Goal: Navigation & Orientation: Find specific page/section

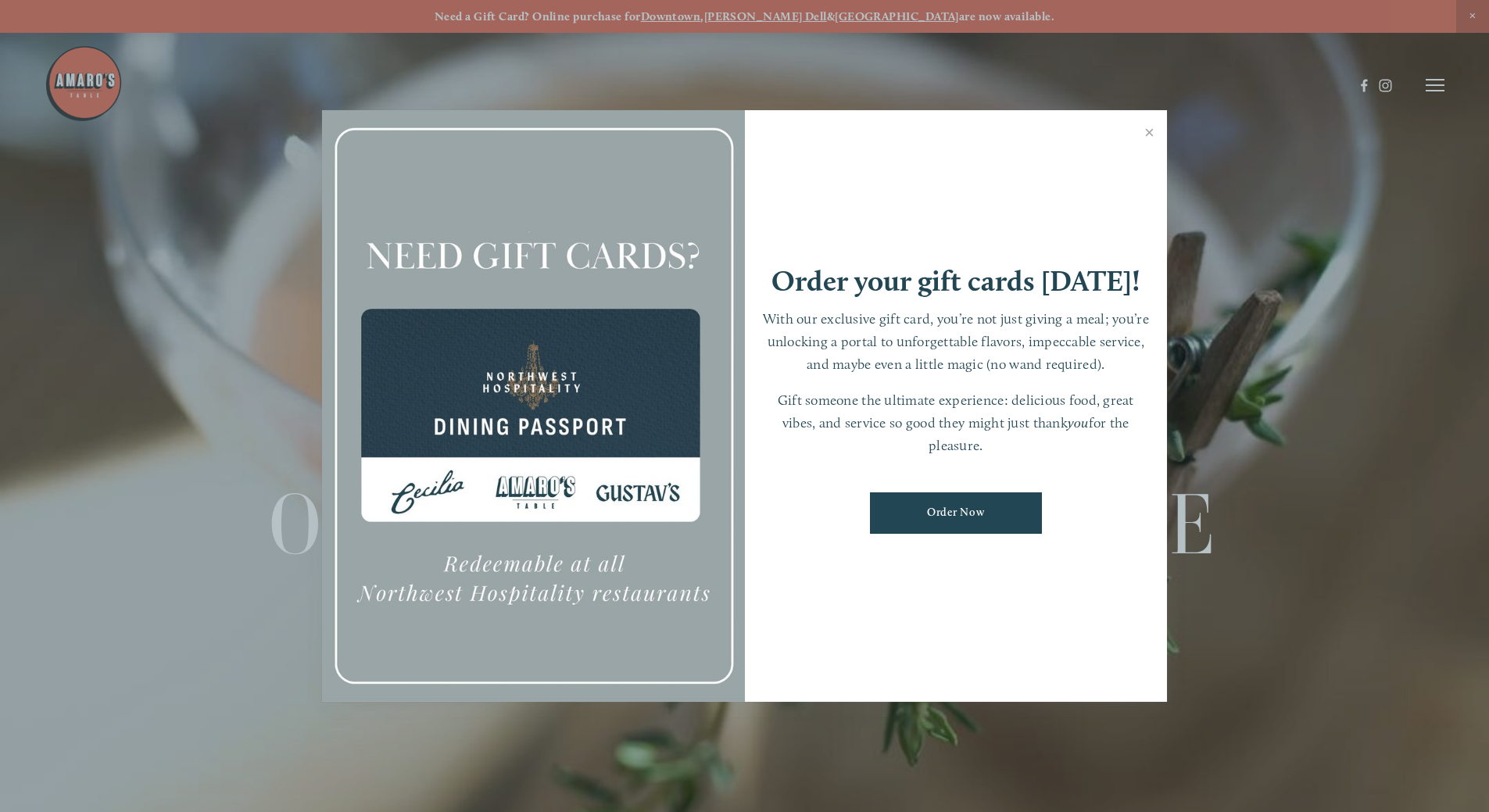
click at [923, 13] on div at bounding box center [744, 406] width 1489 height 812
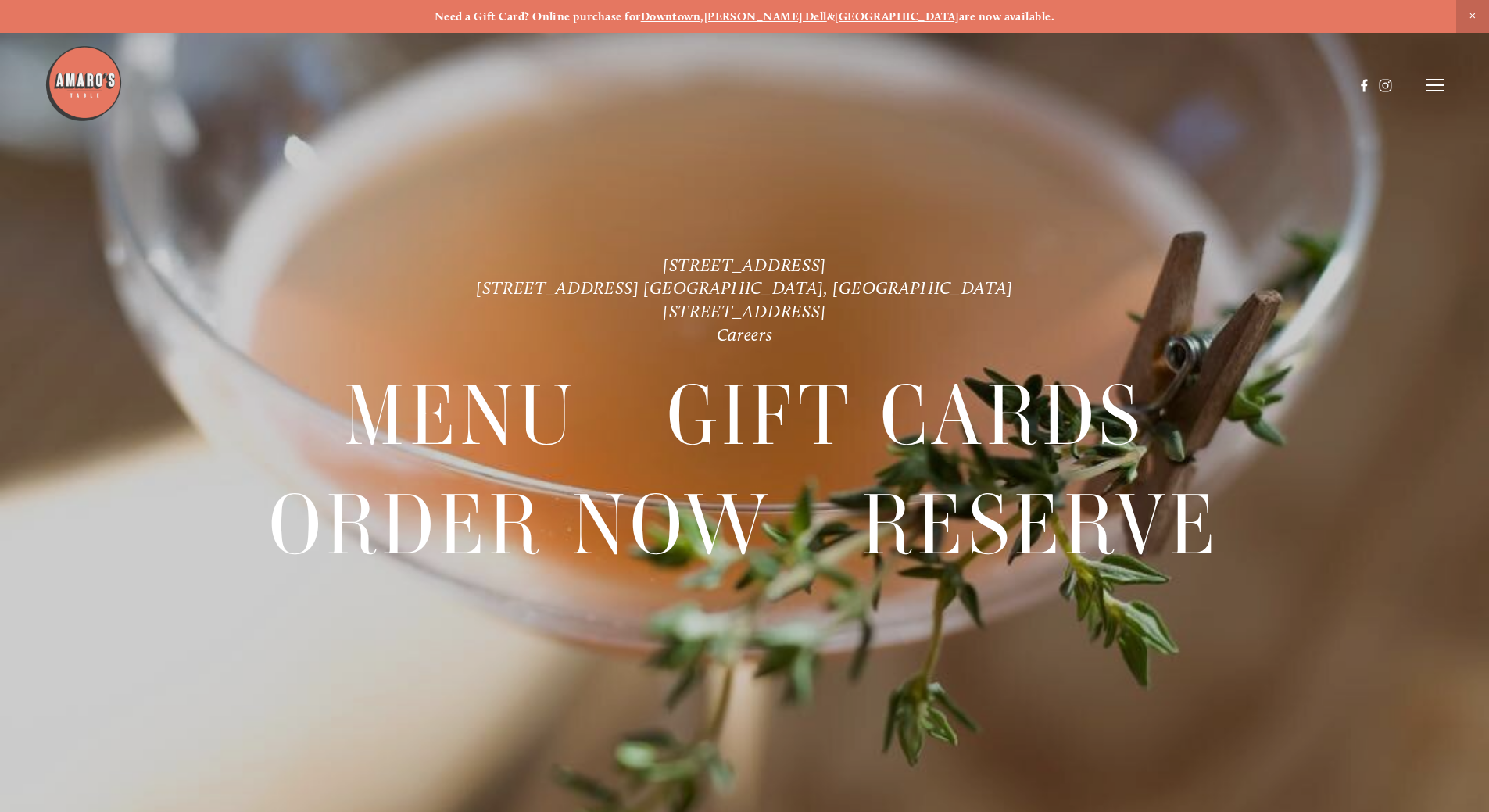
click at [923, 83] on icon at bounding box center [1435, 85] width 19 height 14
click at [923, 82] on span "Menu" at bounding box center [1106, 84] width 32 height 15
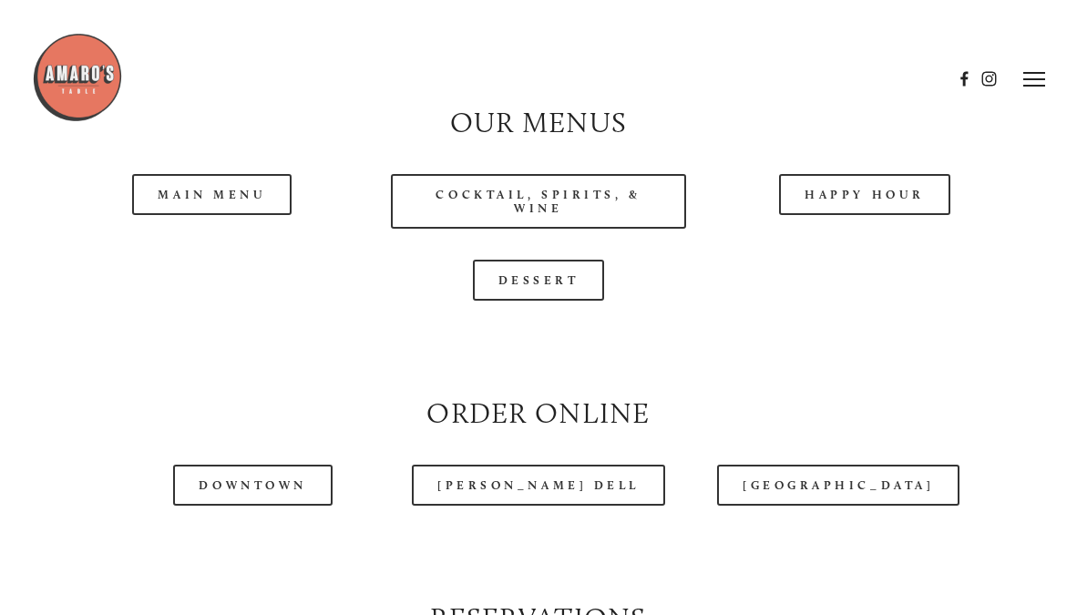
scroll to position [1549, 0]
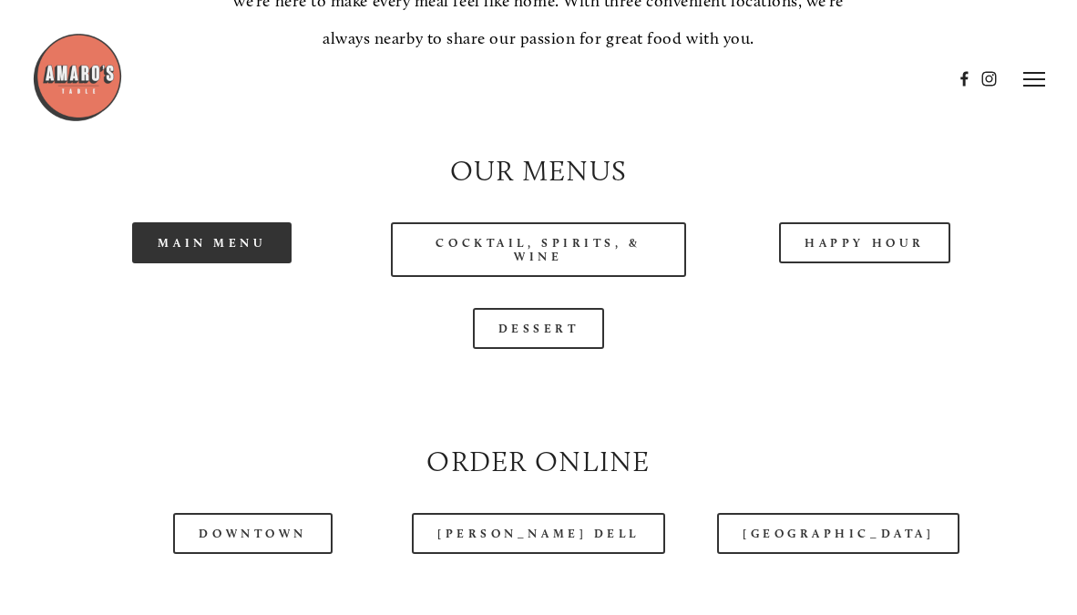
click at [256, 263] on link "Main Menu" at bounding box center [211, 242] width 159 height 41
